Goal: Task Accomplishment & Management: Use online tool/utility

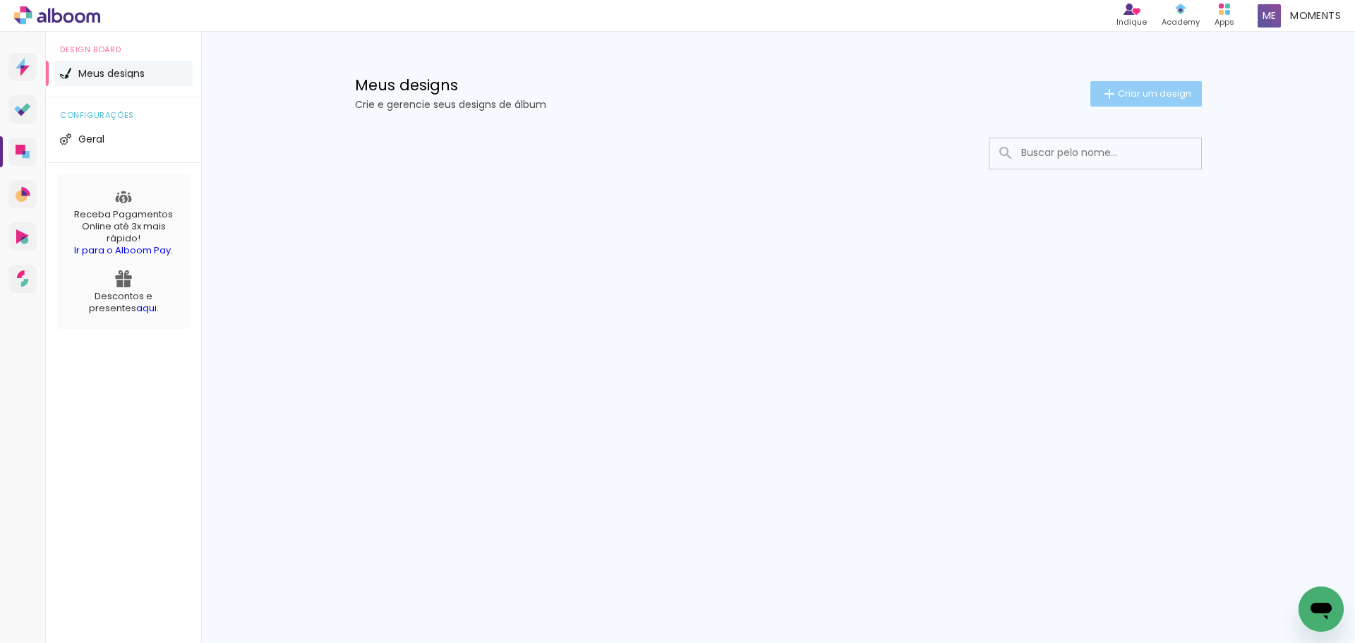
click at [1147, 91] on span "Criar um design" at bounding box center [1154, 93] width 73 height 9
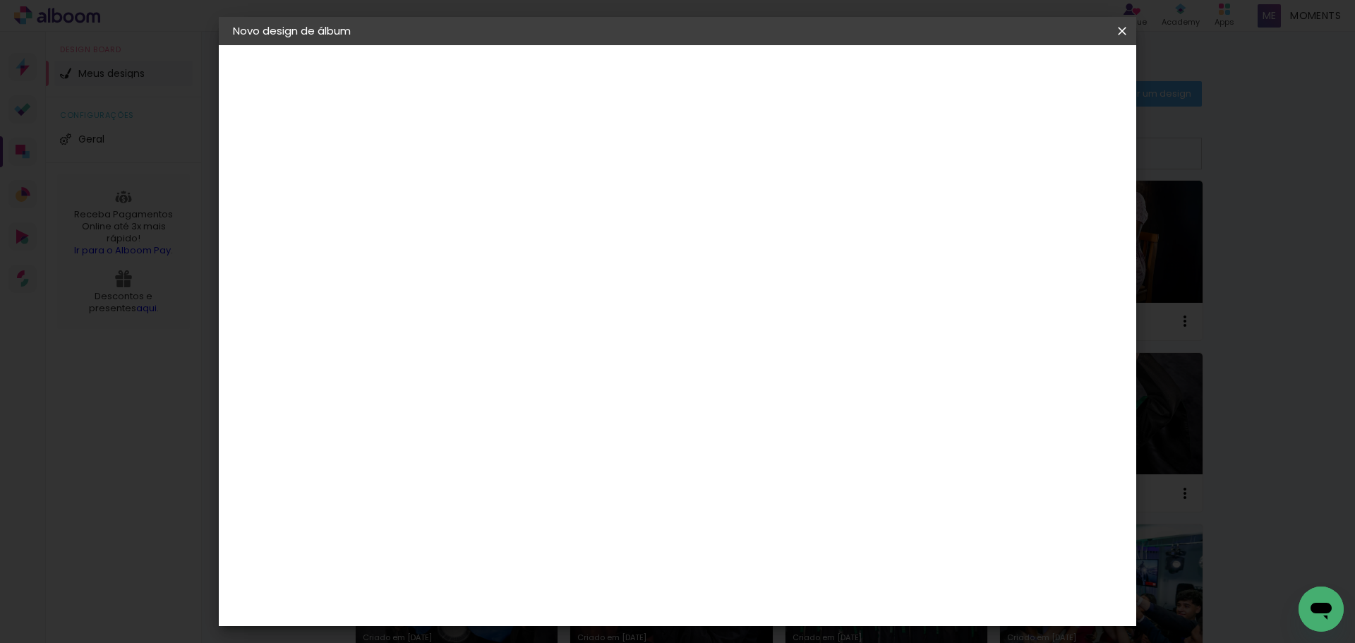
click at [1127, 33] on iron-icon at bounding box center [1122, 31] width 17 height 14
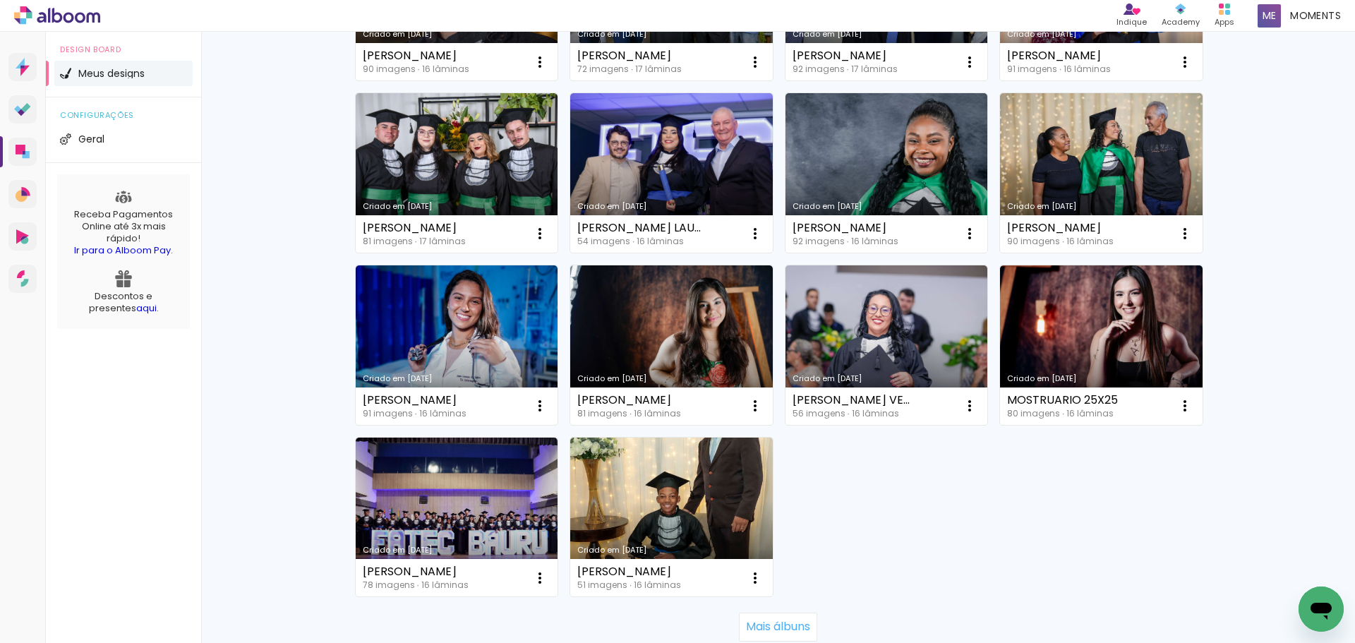
scroll to position [777, 0]
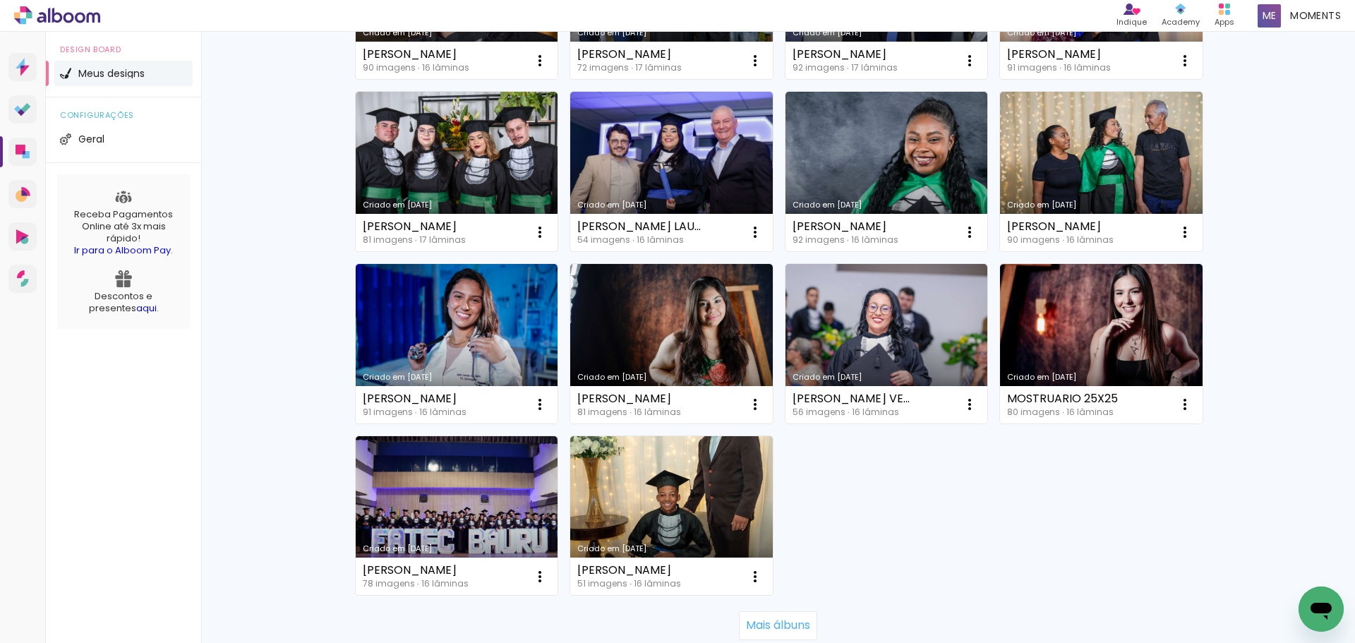
click at [876, 609] on div "Mais álbuns" at bounding box center [778, 625] width 847 height 62
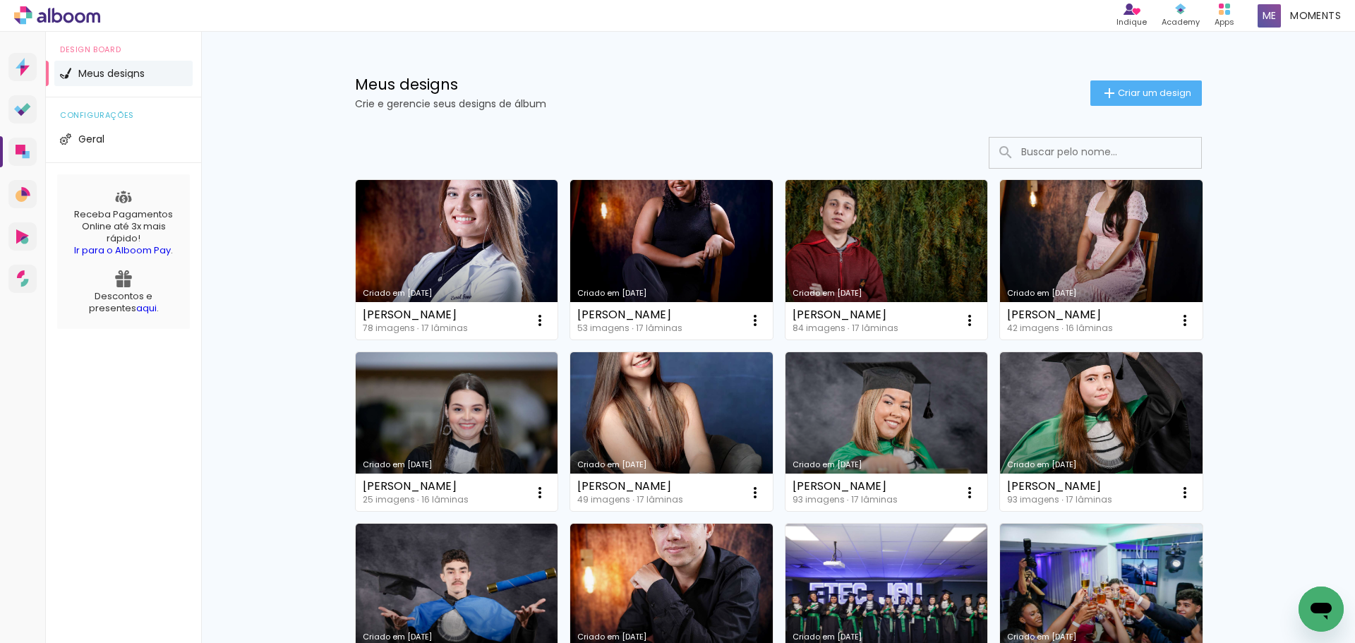
scroll to position [0, 0]
click at [881, 82] on h1 "Meus designs" at bounding box center [723, 85] width 736 height 15
click at [779, 307] on div "Criado em [DATE] [PERSON_NAME] 84 imagens ∙ 17 lâminas Abrir Fazer uma cópia Ex…" at bounding box center [886, 260] width 215 height 172
click at [931, 143] on div at bounding box center [778, 154] width 847 height 32
click at [164, 422] on div "Design Board Meus designs configurações Geral Receba Pagamentos Online até 3x m…" at bounding box center [123, 353] width 155 height 643
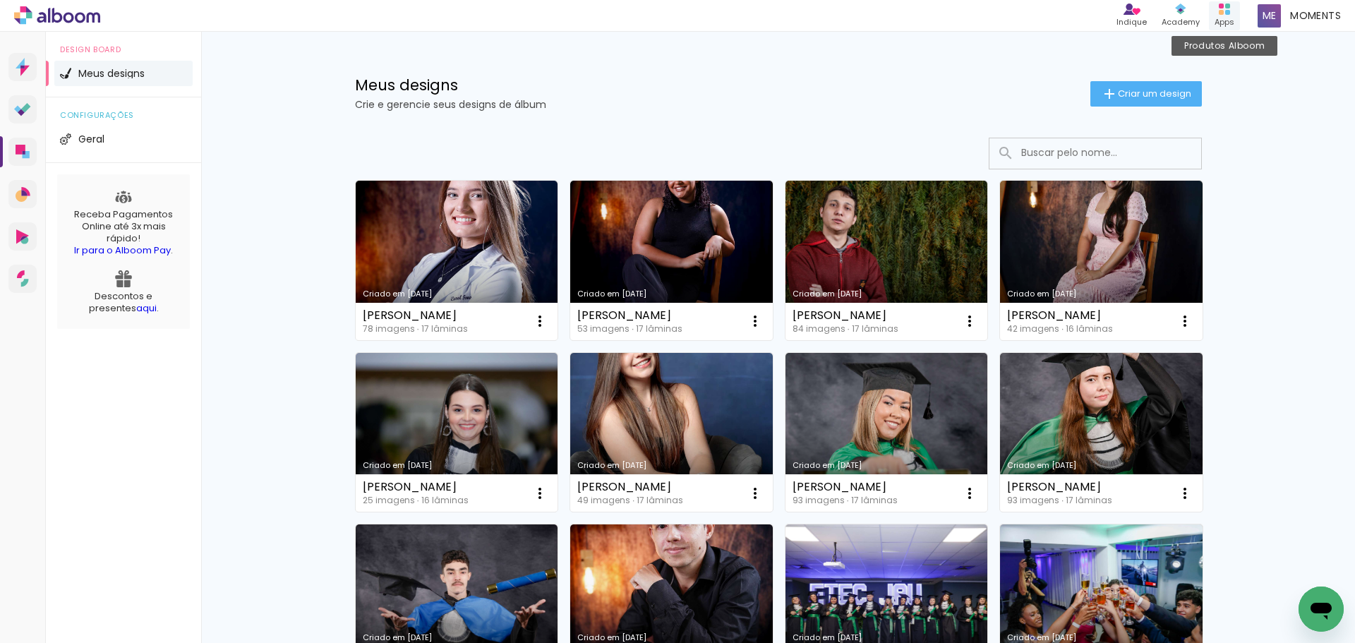
click at [1218, 16] on div "Apps" at bounding box center [1225, 22] width 20 height 12
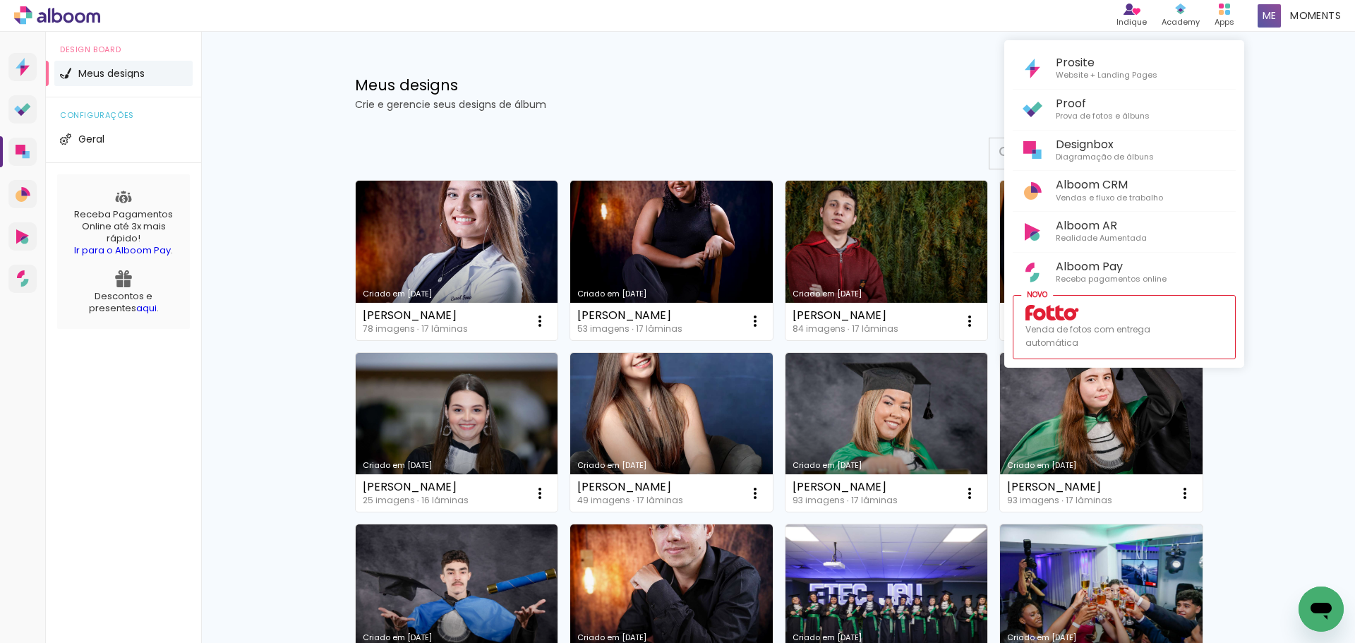
click at [971, 127] on div at bounding box center [677, 321] width 1355 height 643
